Goal: Task Accomplishment & Management: Manage account settings

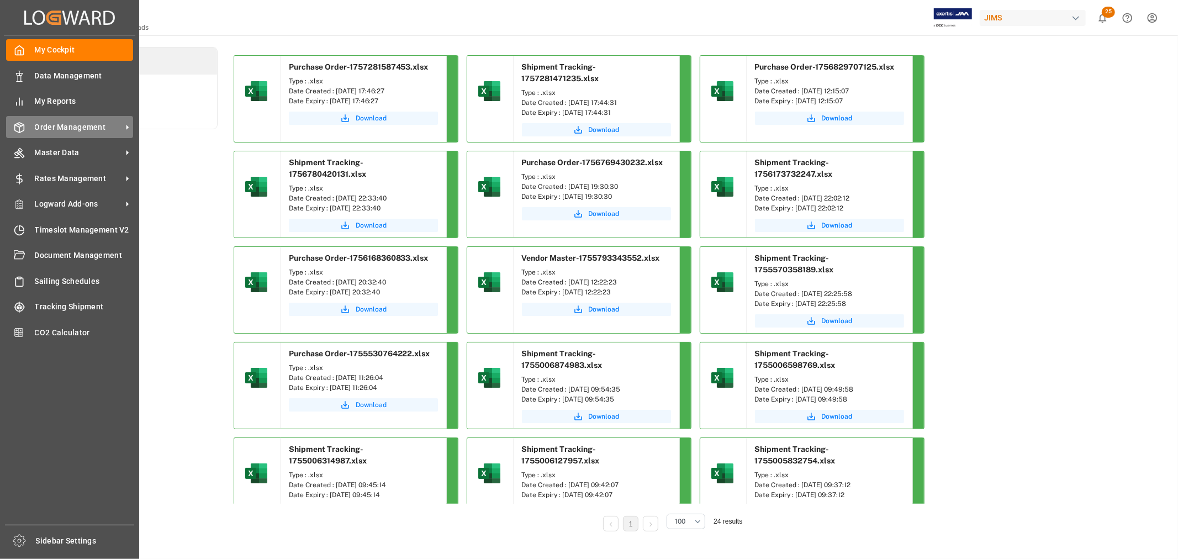
click at [90, 124] on span "Order Management" at bounding box center [78, 128] width 87 height 12
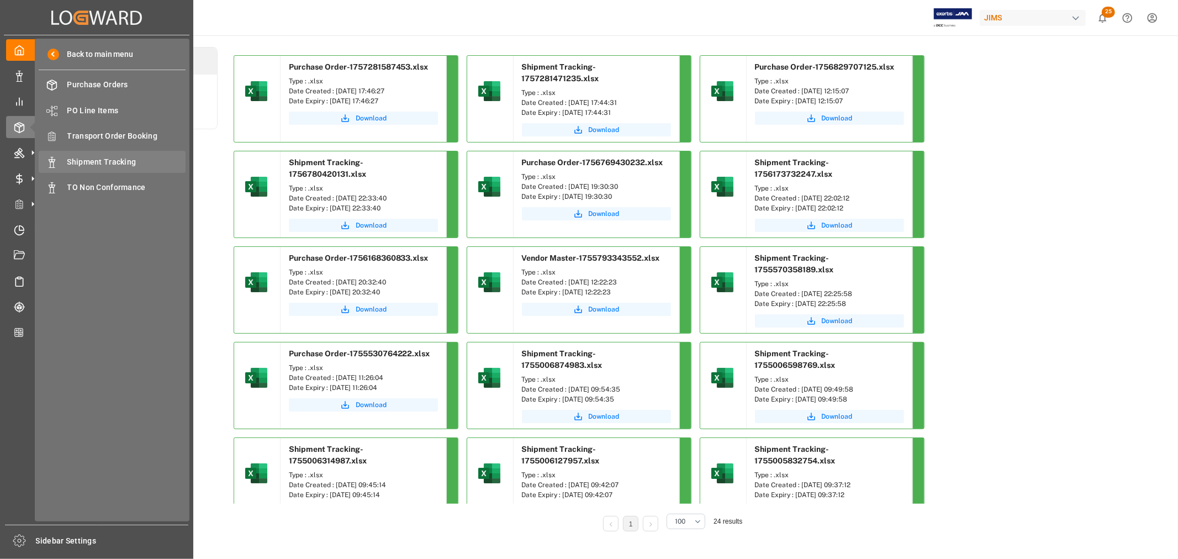
click at [120, 165] on span "Shipment Tracking" at bounding box center [126, 162] width 119 height 12
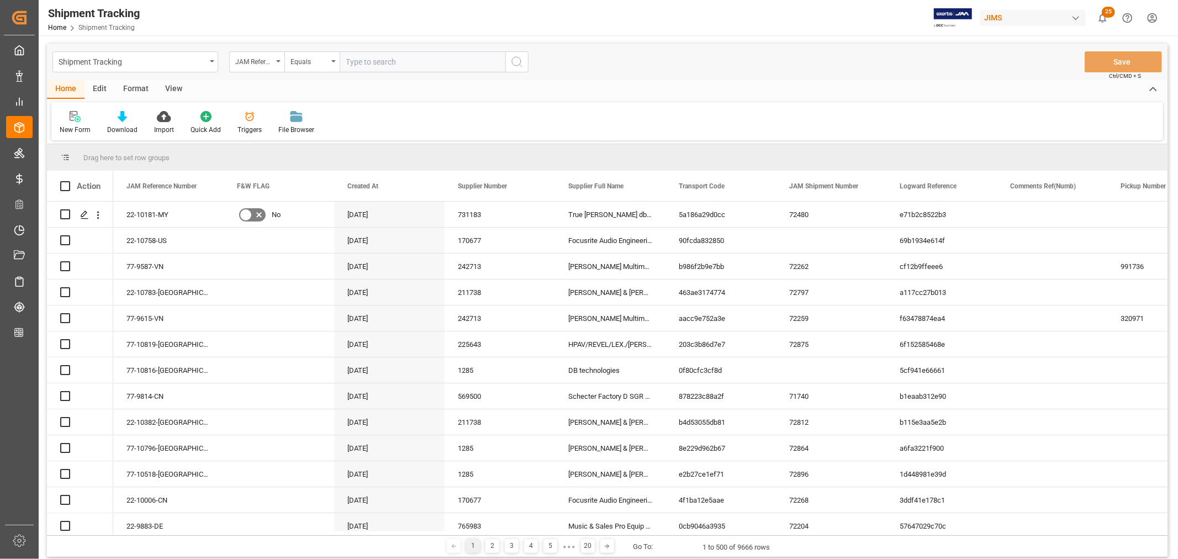
click at [380, 61] on input "text" at bounding box center [423, 61] width 166 height 21
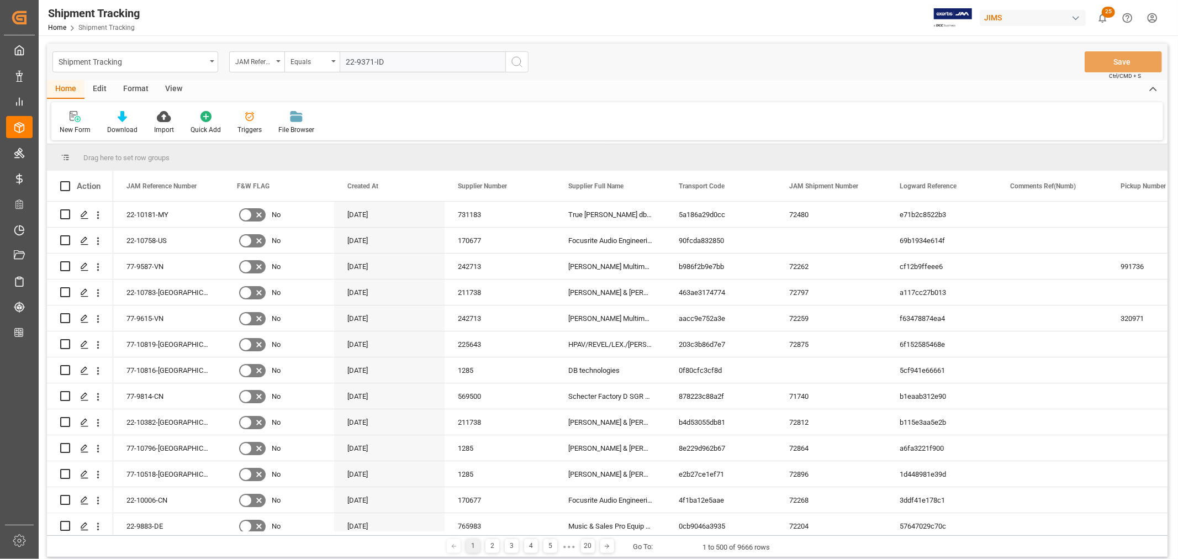
type input "22-9371-ID"
click at [516, 57] on circle "search button" at bounding box center [516, 61] width 9 height 9
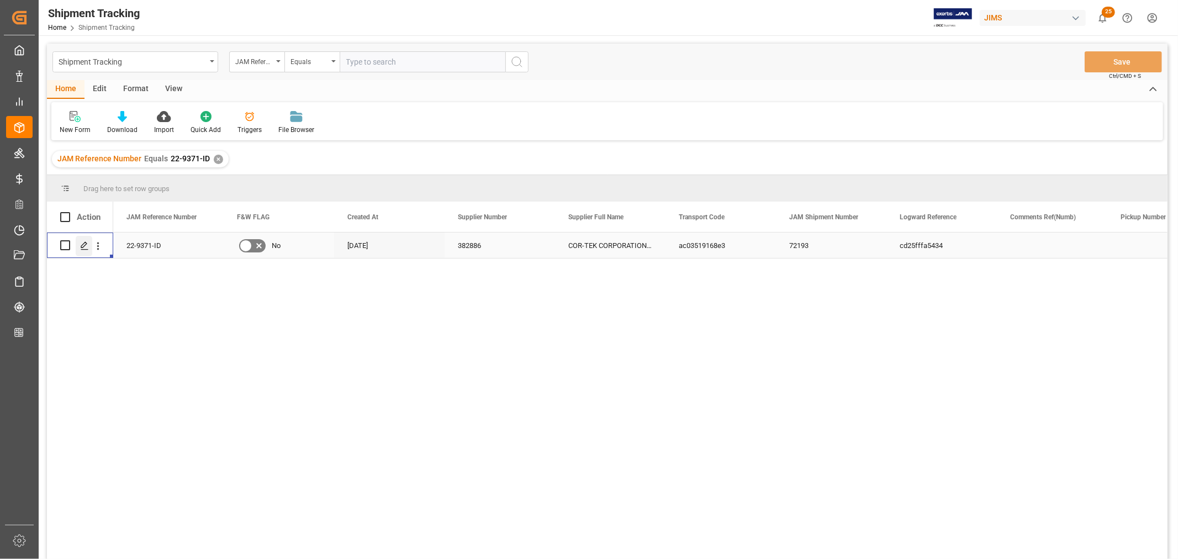
click at [82, 242] on icon "Press SPACE to select this row." at bounding box center [84, 245] width 9 height 9
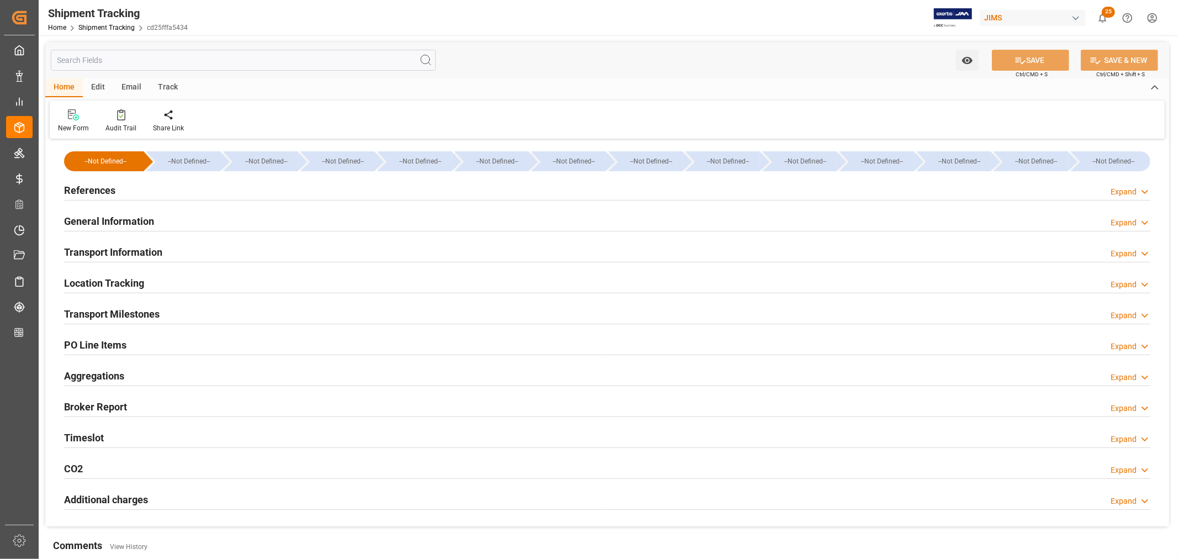
type input "CNC Line-Cheng Lie Navigation Co. Ltd."
type input "5BFP5"
type input "54194"
type input "[DATE] 11:59"
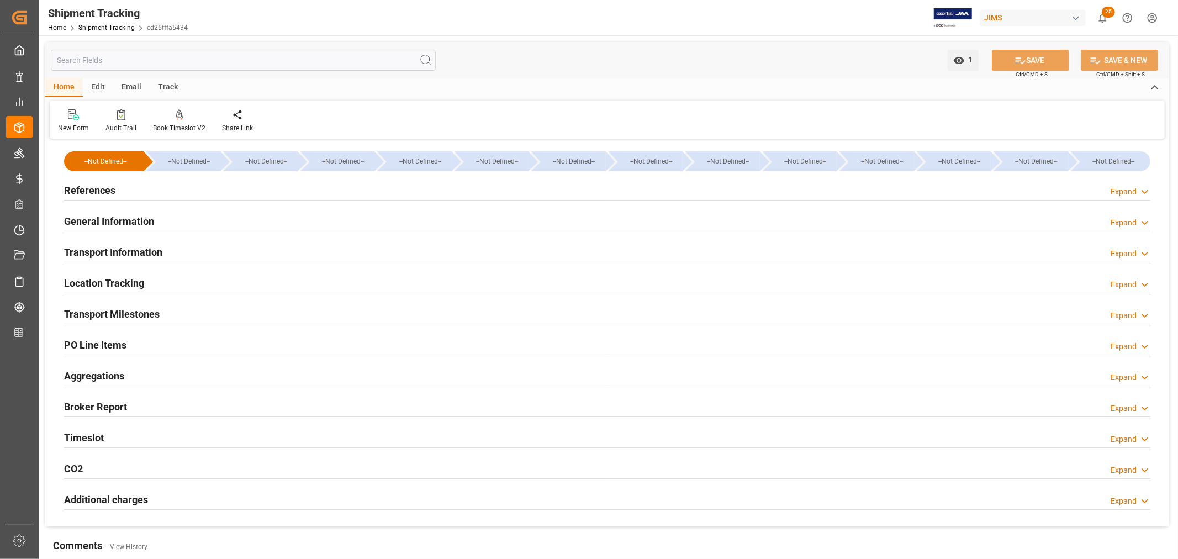
type input "[DATE] 00:00"
type input "[DATE] 06:24"
type input "[DATE]"
type input "[DATE] 00:00"
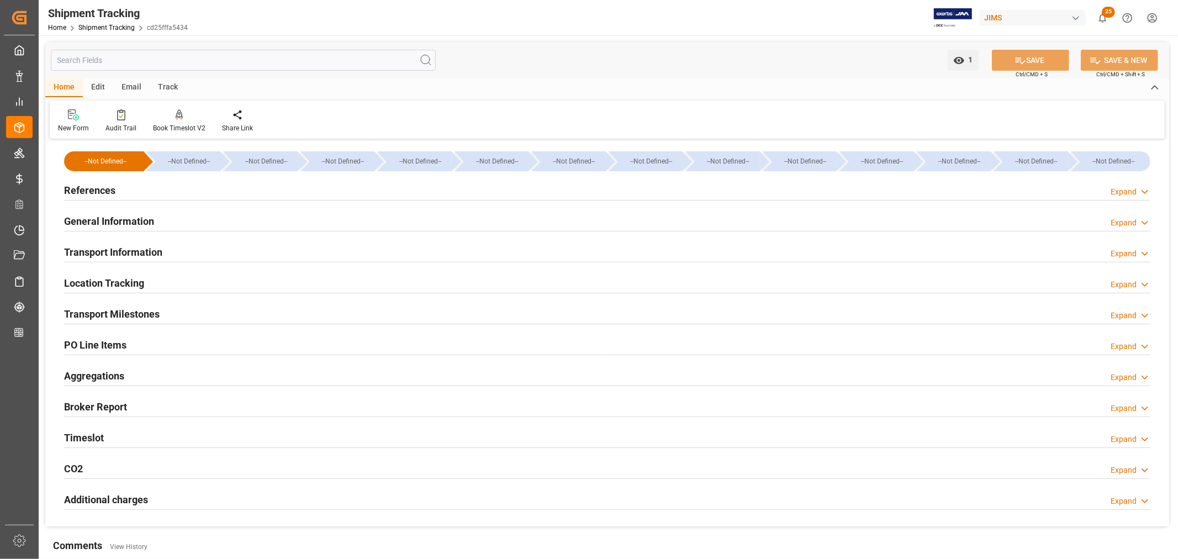
type input "[DATE] 00:00"
click at [129, 315] on h2 "Transport Milestones" at bounding box center [112, 314] width 96 height 15
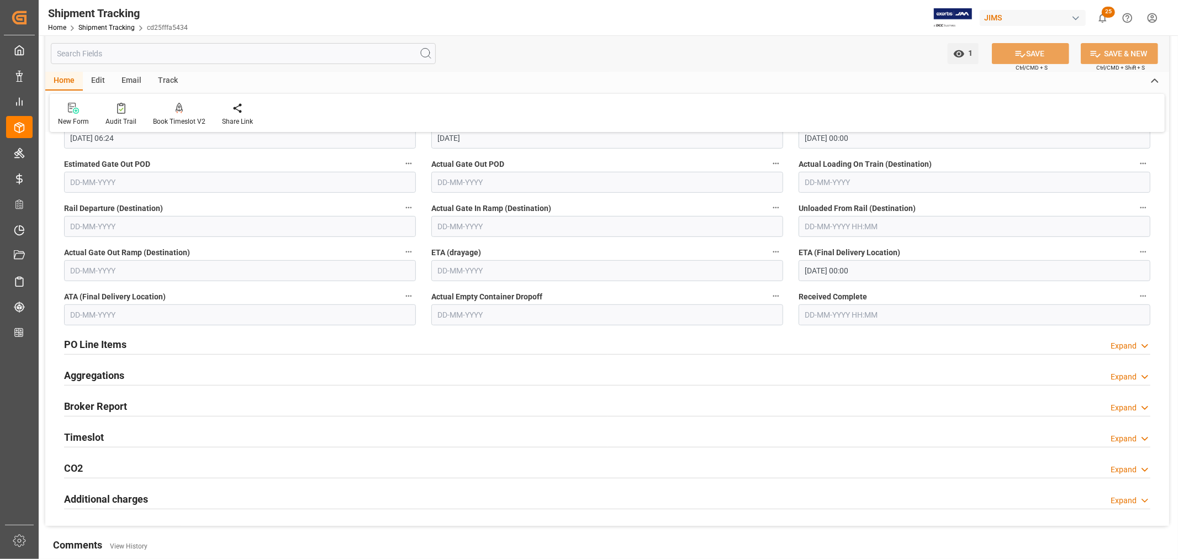
scroll to position [368, 0]
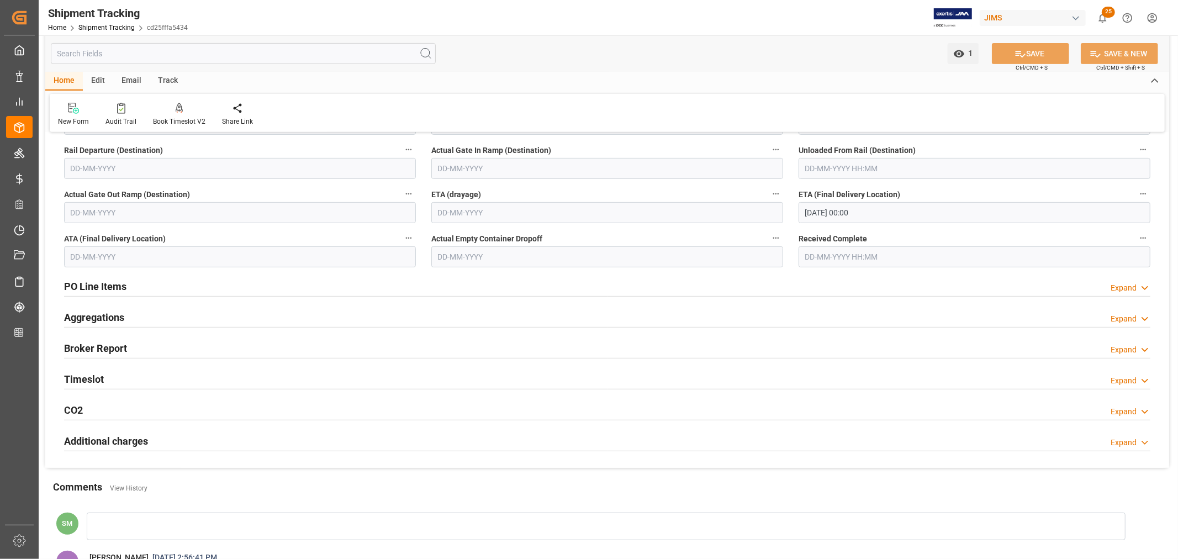
click at [78, 381] on h2 "Timeslot" at bounding box center [84, 379] width 40 height 15
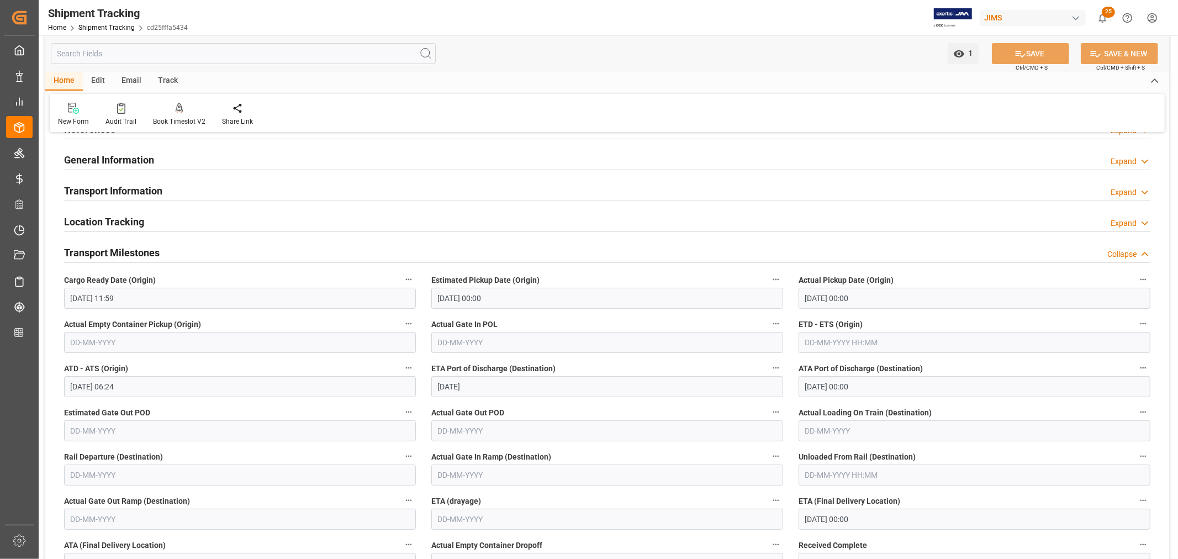
scroll to position [0, 0]
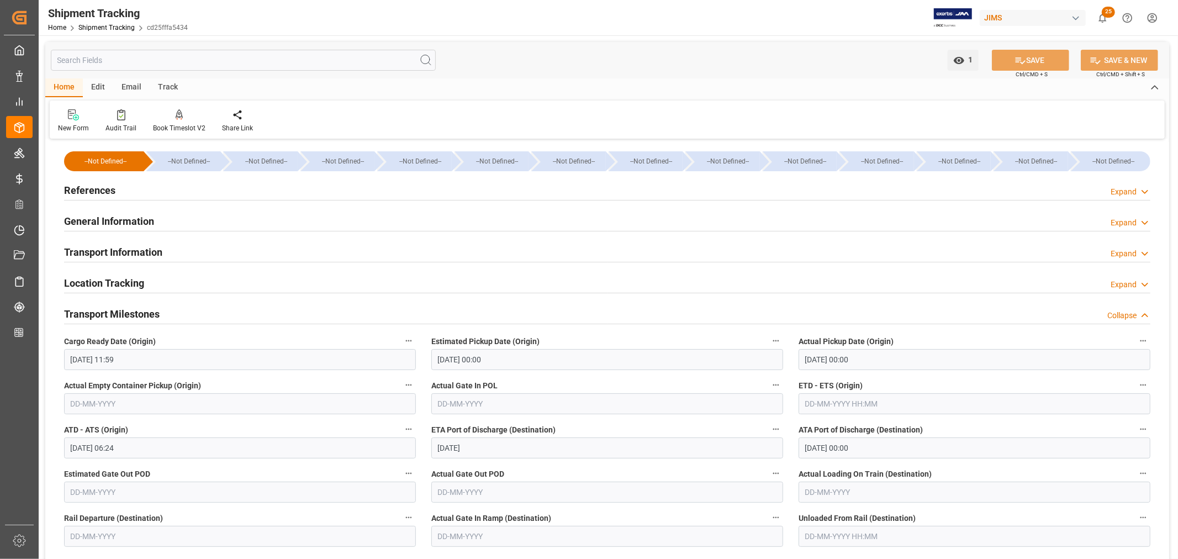
click at [122, 258] on h2 "Transport Information" at bounding box center [113, 252] width 98 height 15
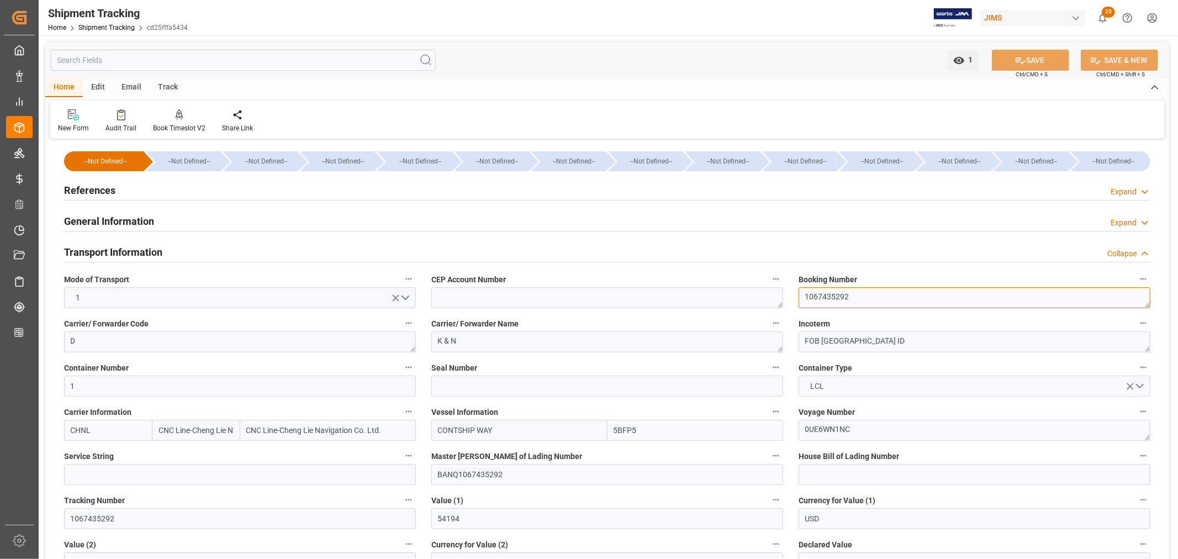
click at [804, 297] on textarea "1067435292" at bounding box center [975, 297] width 352 height 21
